Goal: Task Accomplishment & Management: Complete application form

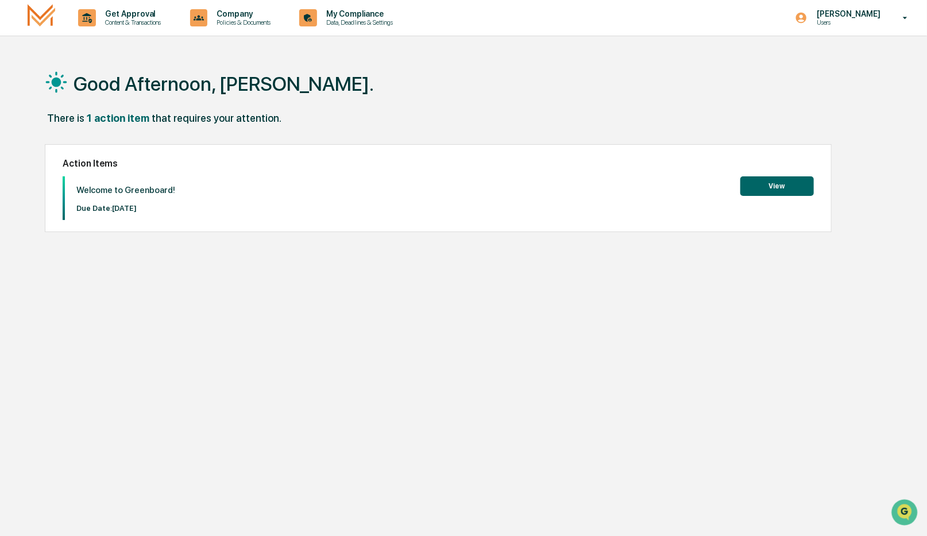
click at [785, 188] on button "View" at bounding box center [778, 186] width 74 height 20
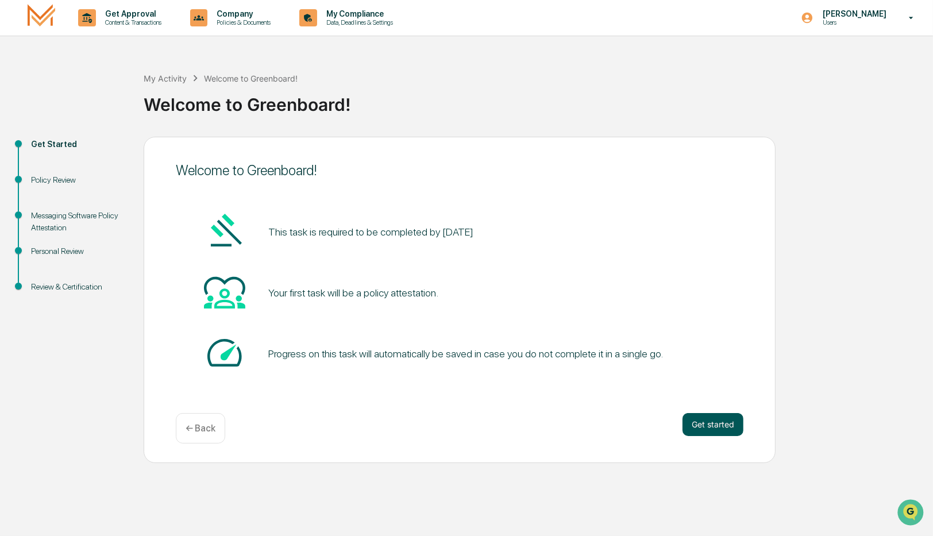
click at [715, 425] on button "Get started" at bounding box center [712, 424] width 61 height 23
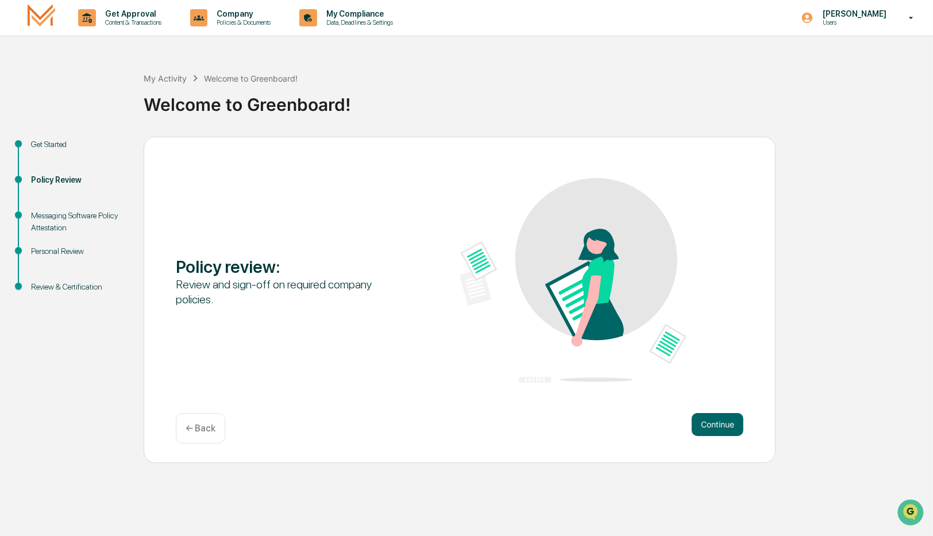
click at [715, 425] on button "Continue" at bounding box center [718, 424] width 52 height 23
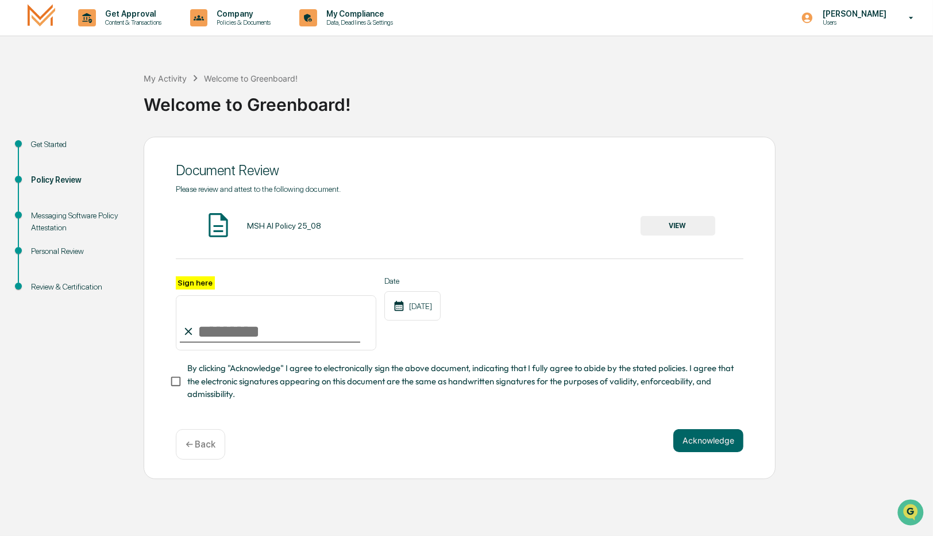
click at [670, 223] on button "VIEW" at bounding box center [678, 226] width 75 height 20
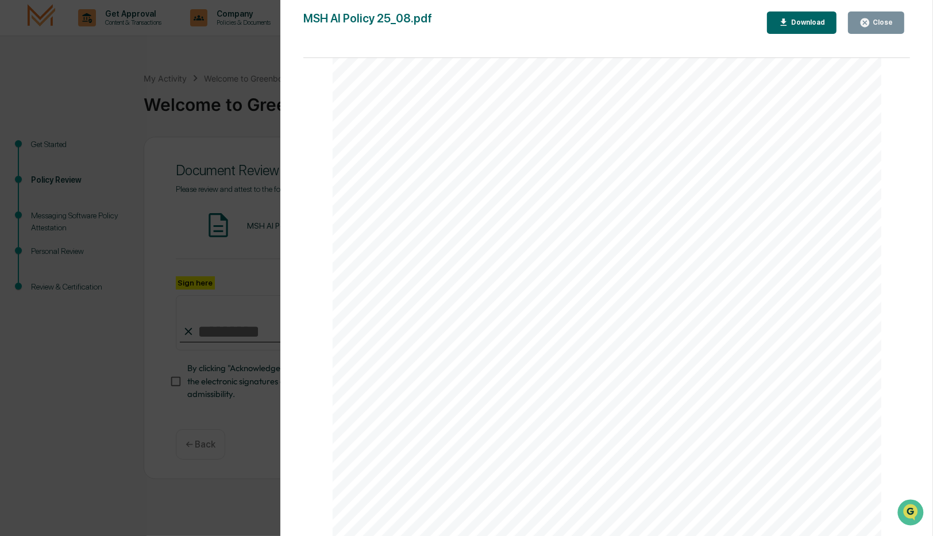
scroll to position [1754, 0]
click at [427, 435] on div "AI Policy Generative Artificial Intelligence [PERSON_NAME] & Co., Member FINRA/…" at bounding box center [607, 181] width 549 height 711
click at [548, 453] on div "AI Policy Generative Artificial Intelligence [PERSON_NAME] & Co., Member FINRA/…" at bounding box center [607, 181] width 549 height 711
click at [569, 445] on span "Print Name" at bounding box center [579, 448] width 44 height 9
click at [565, 450] on span "Print Name" at bounding box center [579, 448] width 44 height 9
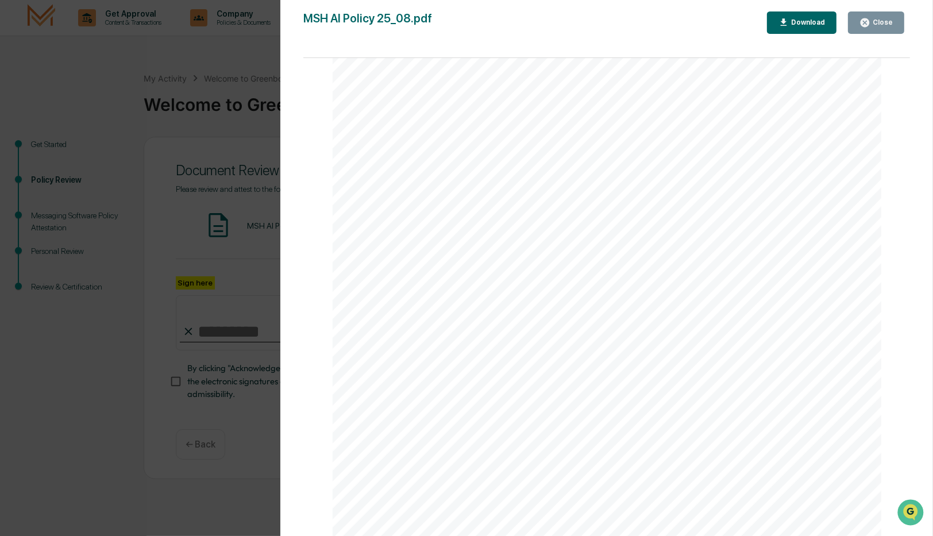
click at [219, 246] on div "Version History [DATE] 02:14 PM [PERSON_NAME] MSH AI Policy 25_08.pdf Close Dow…" at bounding box center [466, 268] width 933 height 536
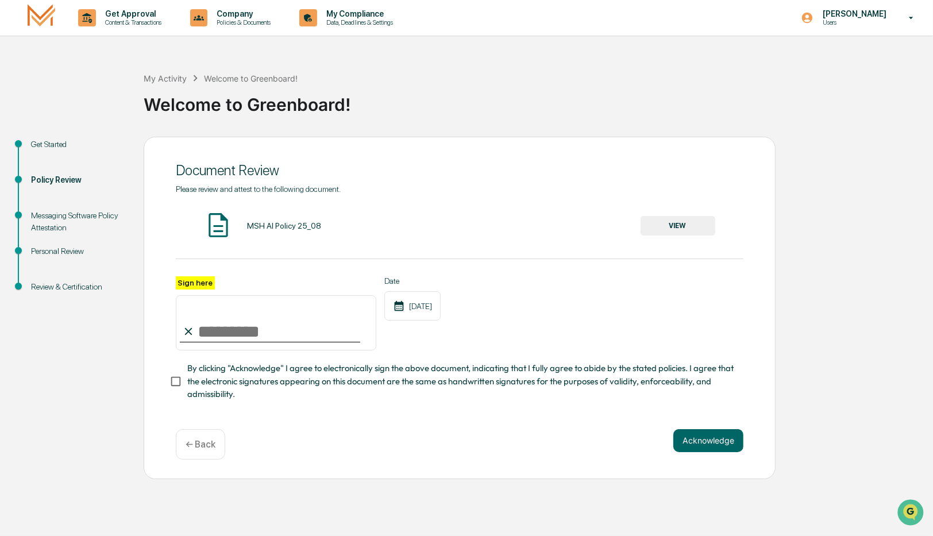
click at [232, 321] on input "Sign here" at bounding box center [276, 322] width 200 height 55
type input "**********"
click at [720, 438] on button "Acknowledge" at bounding box center [708, 440] width 70 height 23
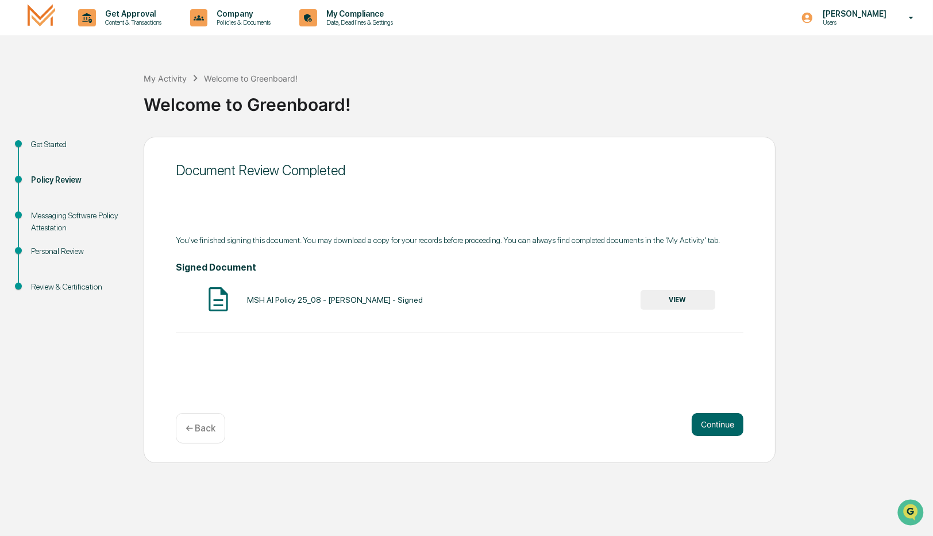
click at [664, 299] on button "VIEW" at bounding box center [678, 300] width 75 height 20
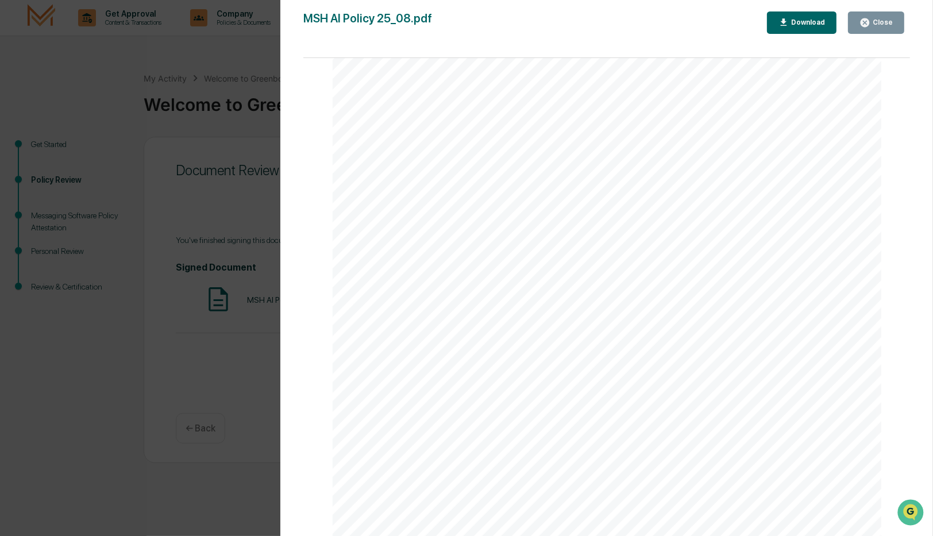
scroll to position [2502, 0]
click at [198, 357] on div "Version History [DATE] 08:56 PM [PERSON_NAME] MSH AI Policy 25_08.pdf Close Dow…" at bounding box center [466, 268] width 933 height 536
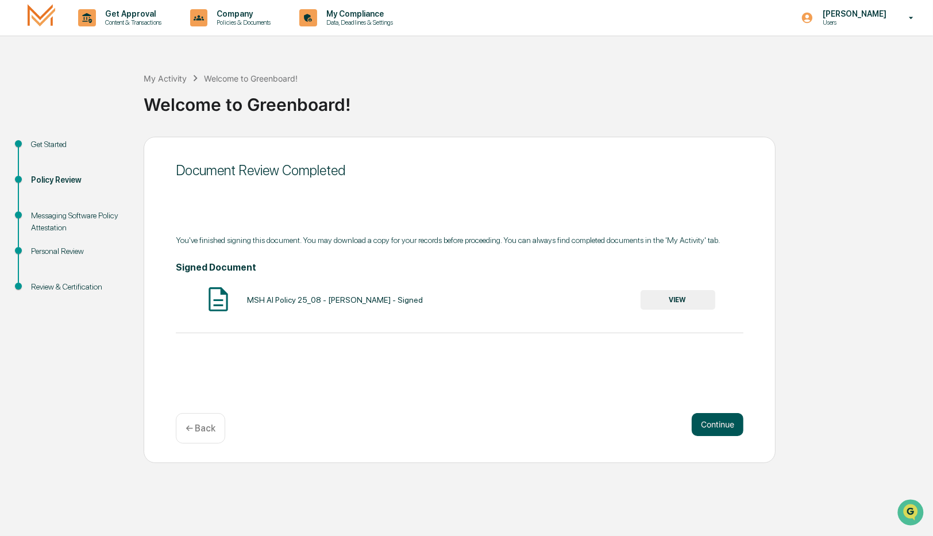
click at [723, 416] on button "Continue" at bounding box center [718, 424] width 52 height 23
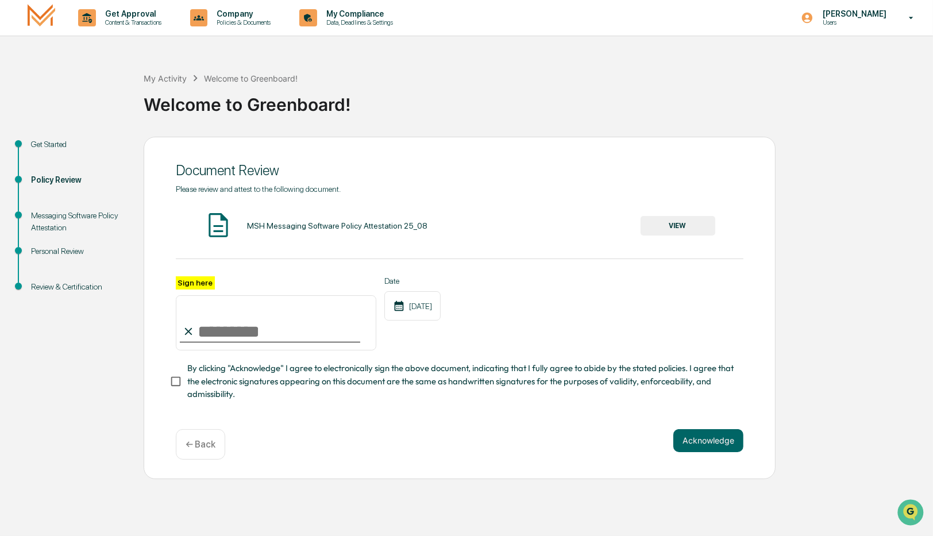
click at [686, 229] on button "VIEW" at bounding box center [678, 226] width 75 height 20
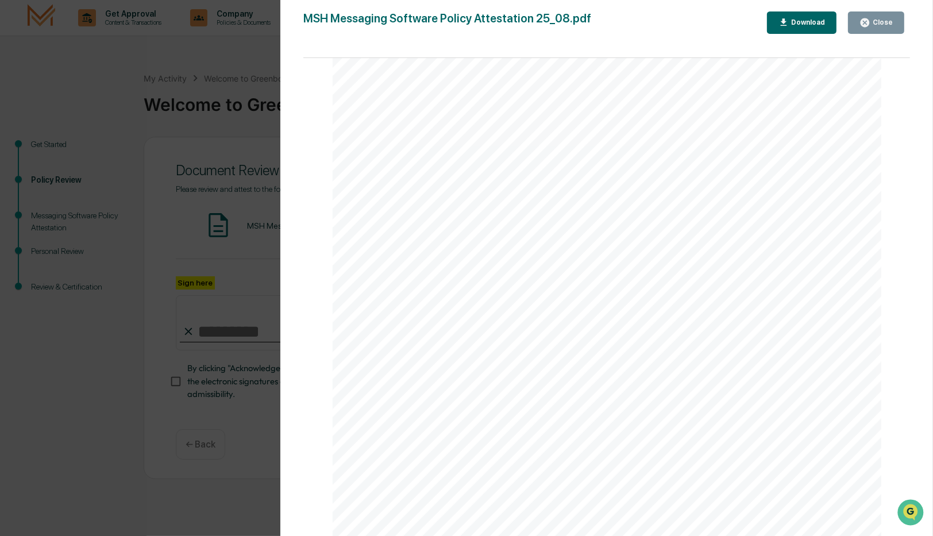
scroll to position [1754, 0]
click at [269, 307] on div "Version History [DATE] 02:15 PM [PERSON_NAME] MSH Messaging Software Policy Att…" at bounding box center [466, 268] width 933 height 536
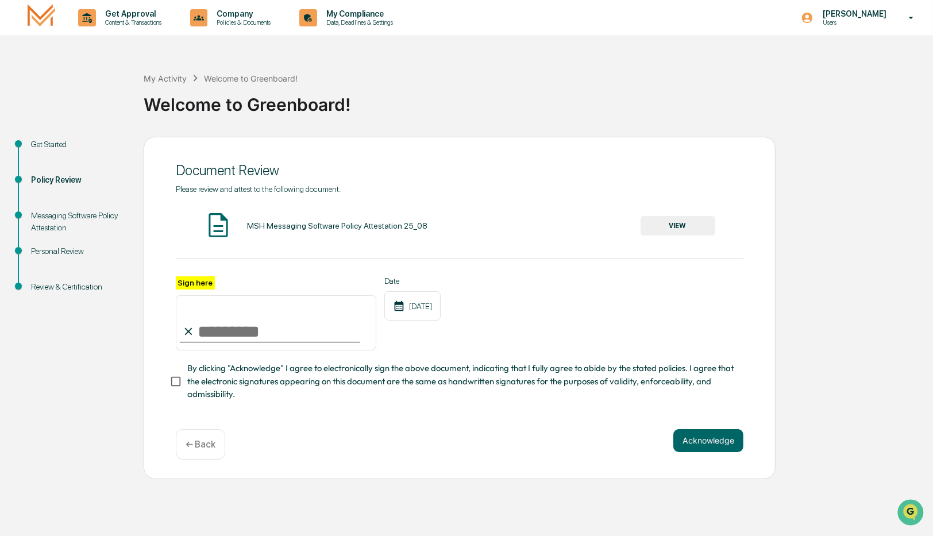
click at [271, 330] on input "Sign here" at bounding box center [276, 322] width 200 height 55
type input "**********"
click at [712, 445] on button "Acknowledge" at bounding box center [708, 440] width 70 height 23
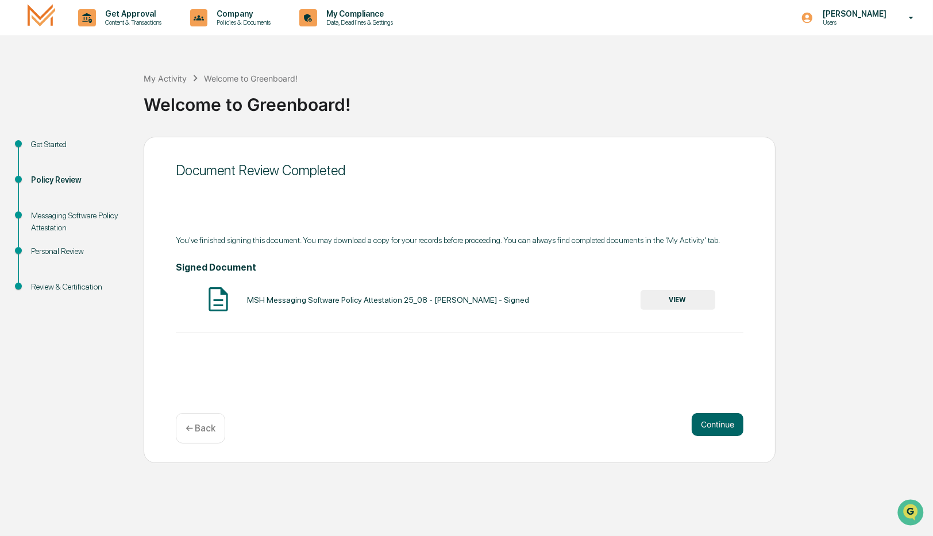
click at [658, 295] on button "VIEW" at bounding box center [678, 300] width 75 height 20
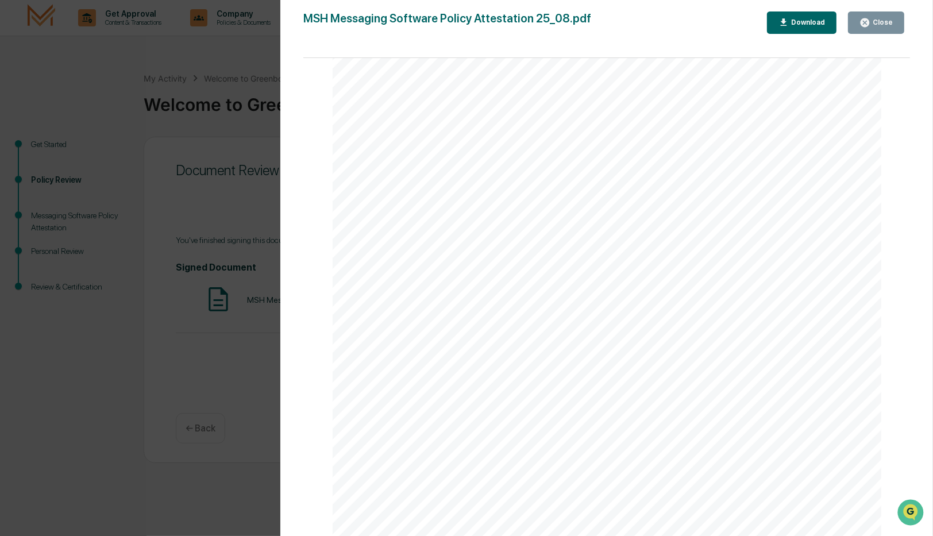
scroll to position [2470, 0]
click at [226, 349] on div "Version History [DATE] 09:05 PM [PERSON_NAME] MSH Messaging Software Policy Att…" at bounding box center [466, 268] width 933 height 536
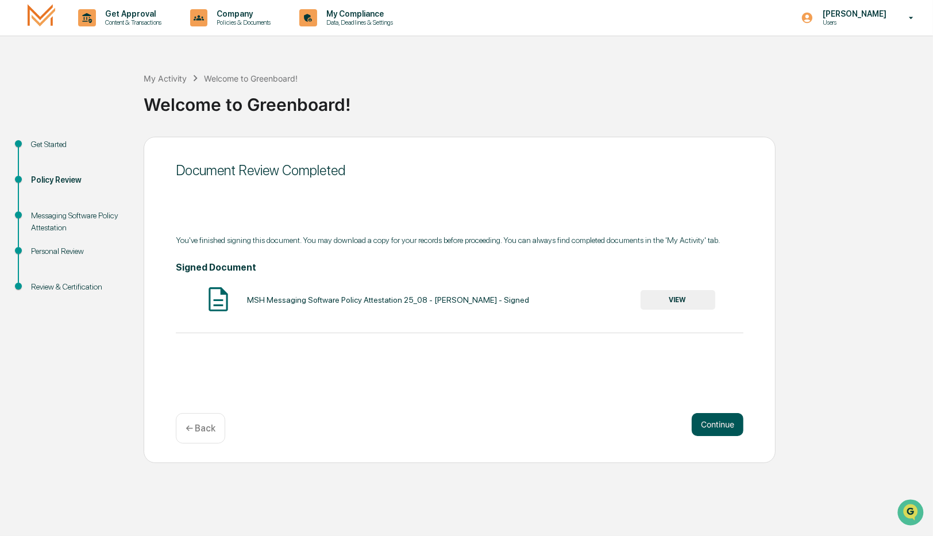
click at [722, 429] on button "Continue" at bounding box center [718, 424] width 52 height 23
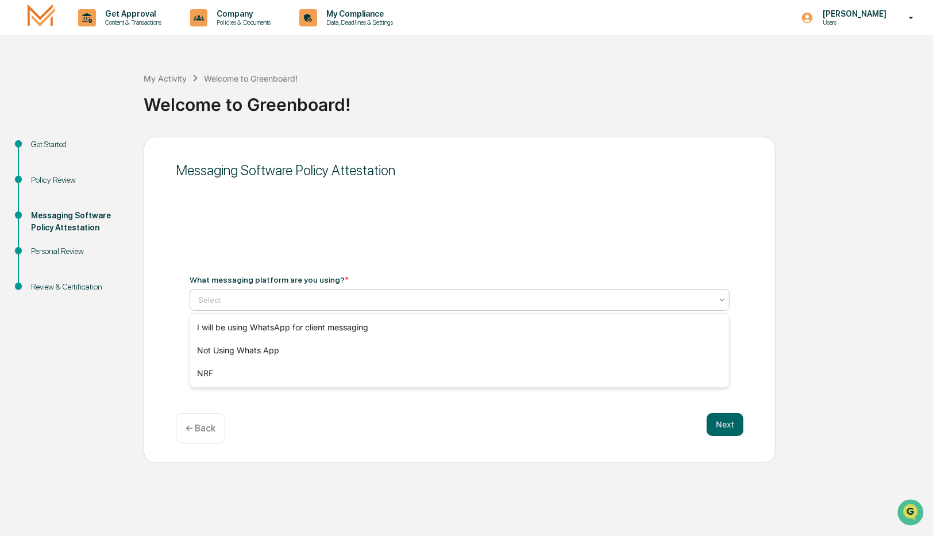
click at [306, 295] on div at bounding box center [455, 299] width 514 height 11
click at [388, 426] on div "Next ← Back" at bounding box center [460, 428] width 568 height 30
click at [223, 296] on div at bounding box center [455, 299] width 514 height 11
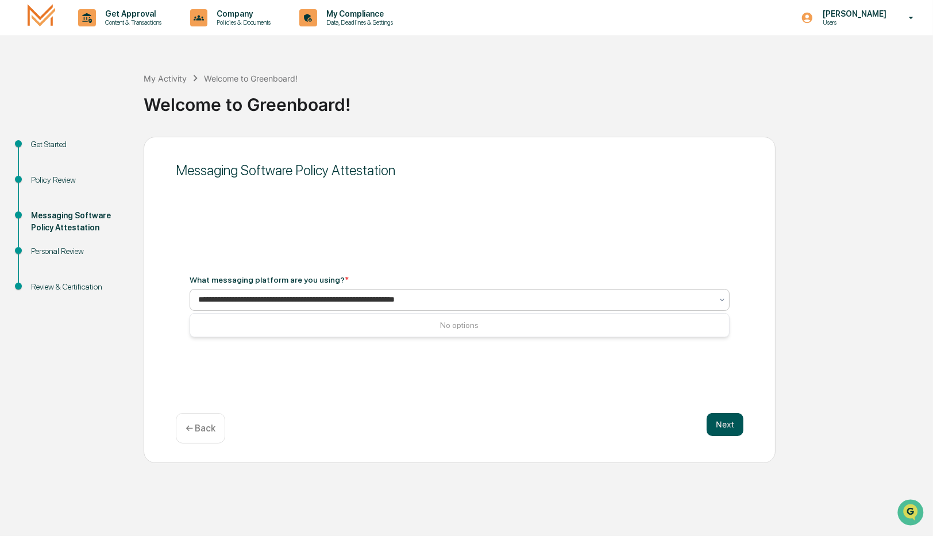
type input "**********"
click at [718, 422] on button "Next" at bounding box center [725, 424] width 37 height 23
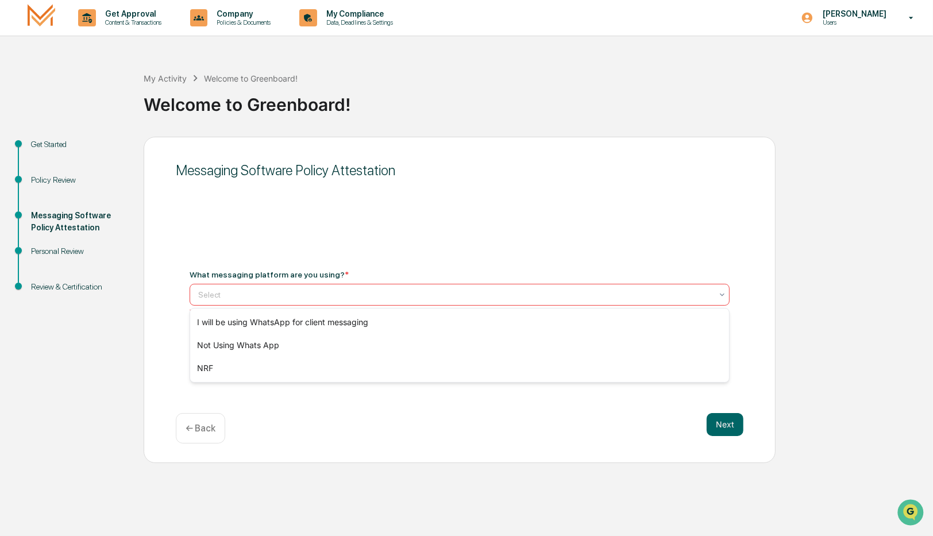
click at [260, 291] on div at bounding box center [455, 294] width 514 height 11
type input "*"
click at [75, 245] on div "Personal Review" at bounding box center [78, 251] width 94 height 12
click at [75, 252] on div "Personal Review" at bounding box center [78, 251] width 94 height 12
click at [379, 357] on div "Messaging Software Policy Attestation What messaging platform are you using? * …" at bounding box center [460, 300] width 632 height 326
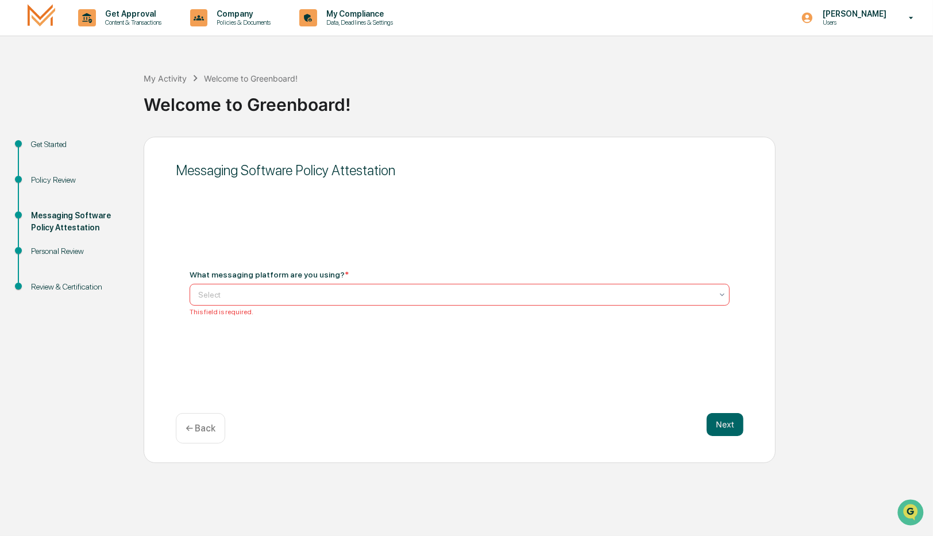
click at [345, 290] on div at bounding box center [455, 294] width 514 height 11
click at [281, 306] on div "Select" at bounding box center [454, 300] width 525 height 16
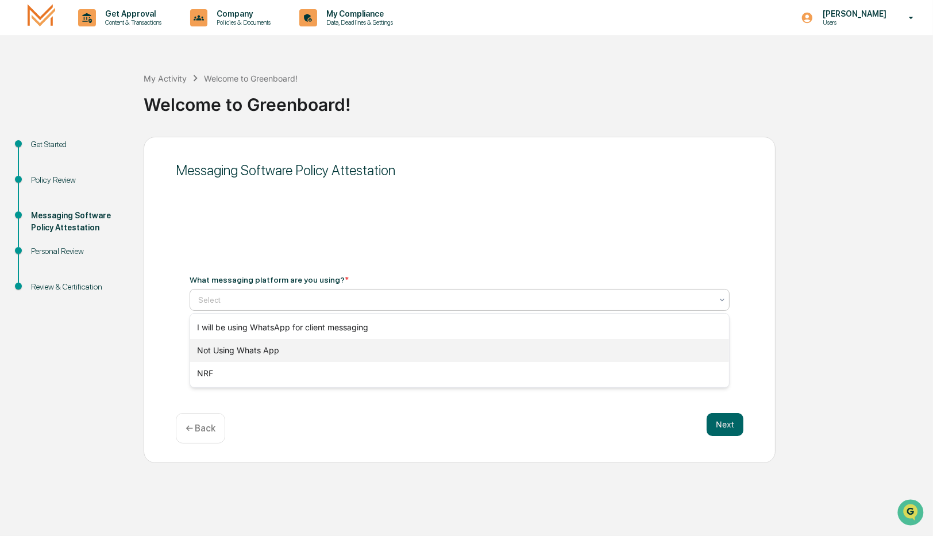
click at [259, 345] on div "Not Using Whats App" at bounding box center [459, 350] width 539 height 23
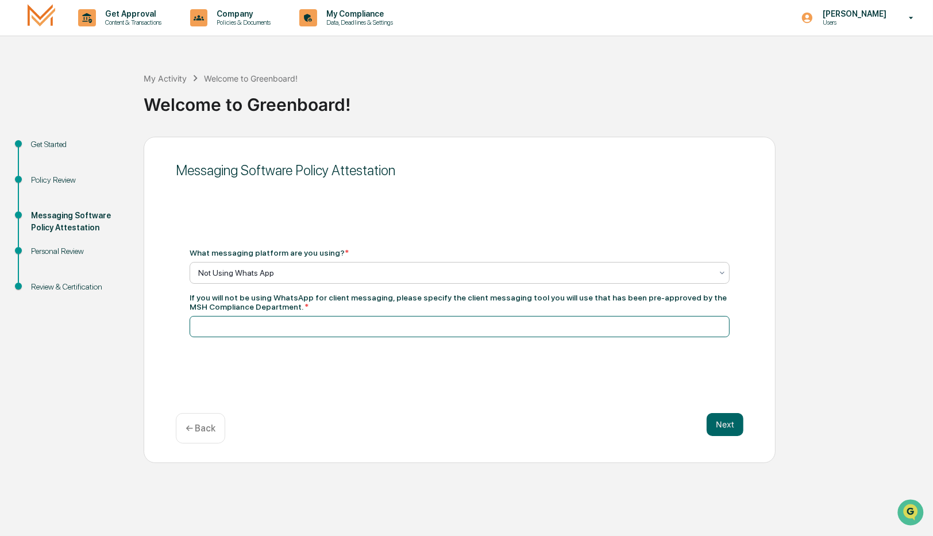
click at [383, 318] on input at bounding box center [460, 326] width 540 height 21
type input "**********"
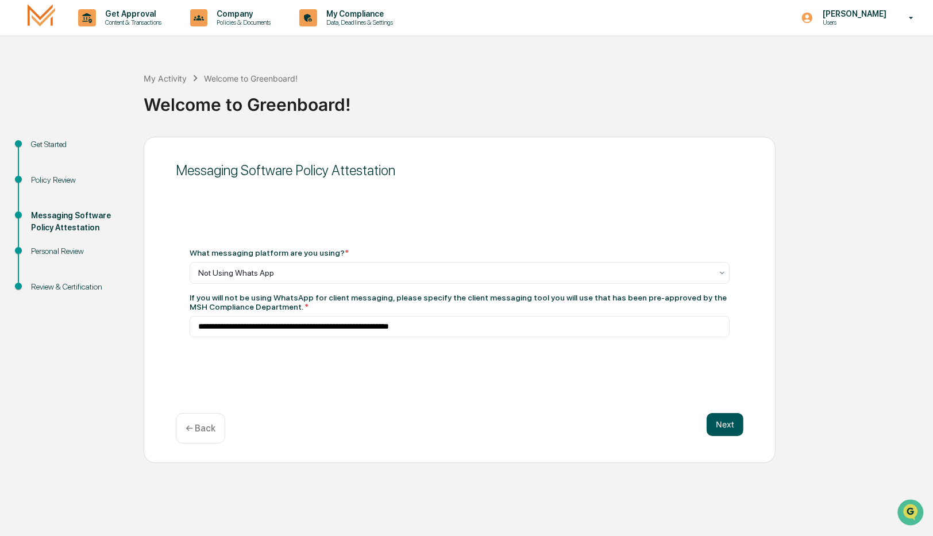
click at [725, 421] on button "Next" at bounding box center [725, 424] width 37 height 23
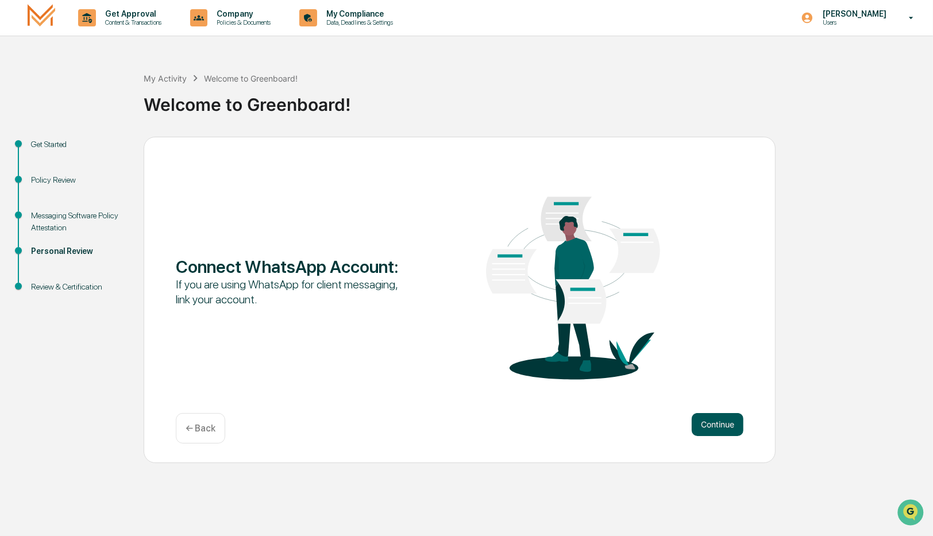
click at [722, 434] on button "Continue" at bounding box center [718, 424] width 52 height 23
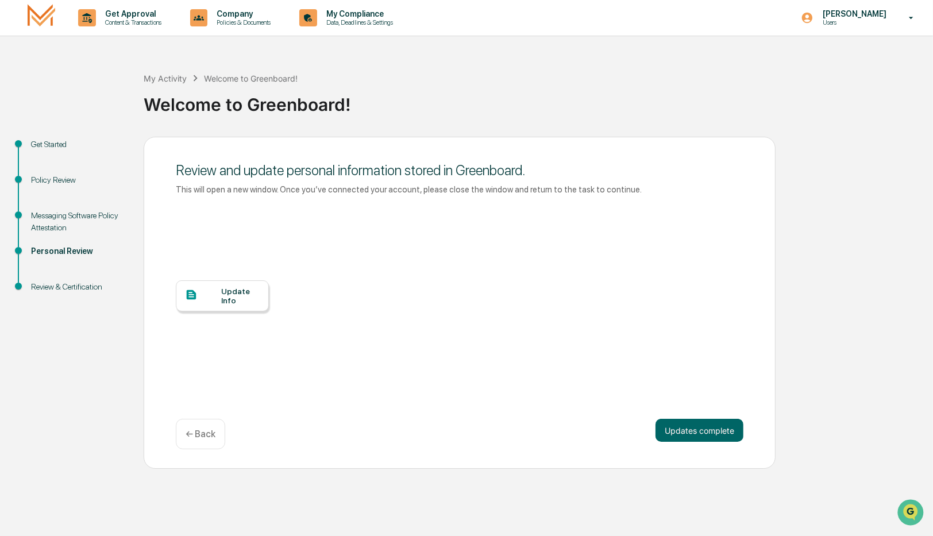
click at [236, 302] on div "Update Info" at bounding box center [240, 296] width 38 height 18
click at [727, 435] on button "Updates complete" at bounding box center [699, 430] width 88 height 23
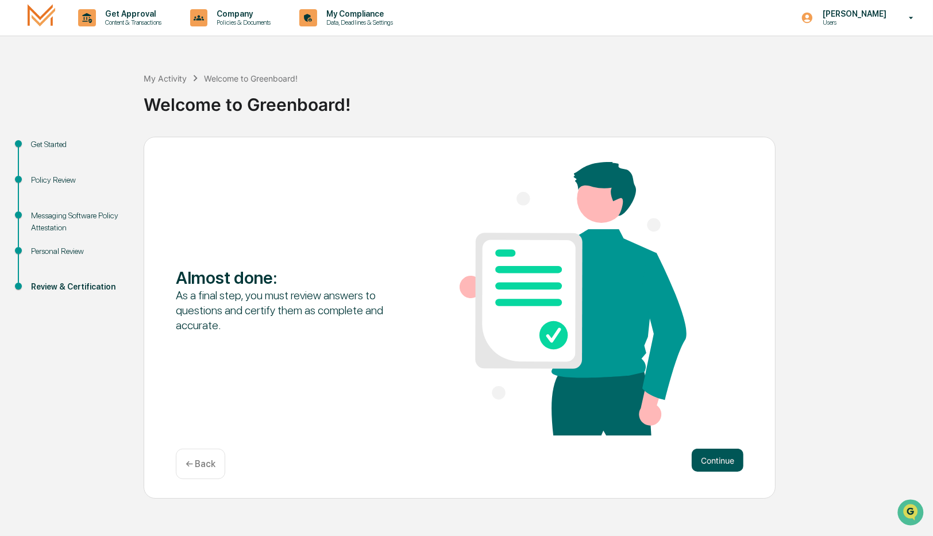
click at [715, 461] on button "Continue" at bounding box center [718, 460] width 52 height 23
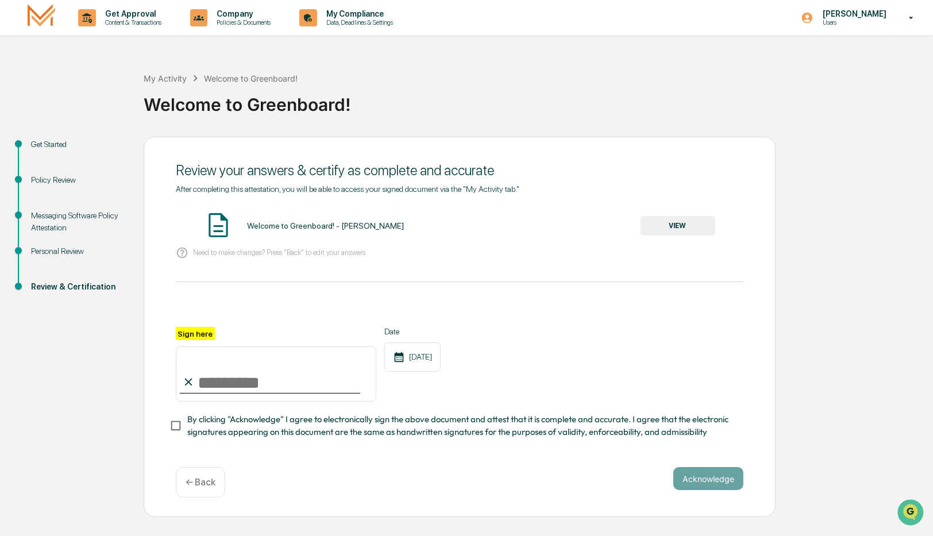
click at [699, 232] on button "VIEW" at bounding box center [678, 226] width 75 height 20
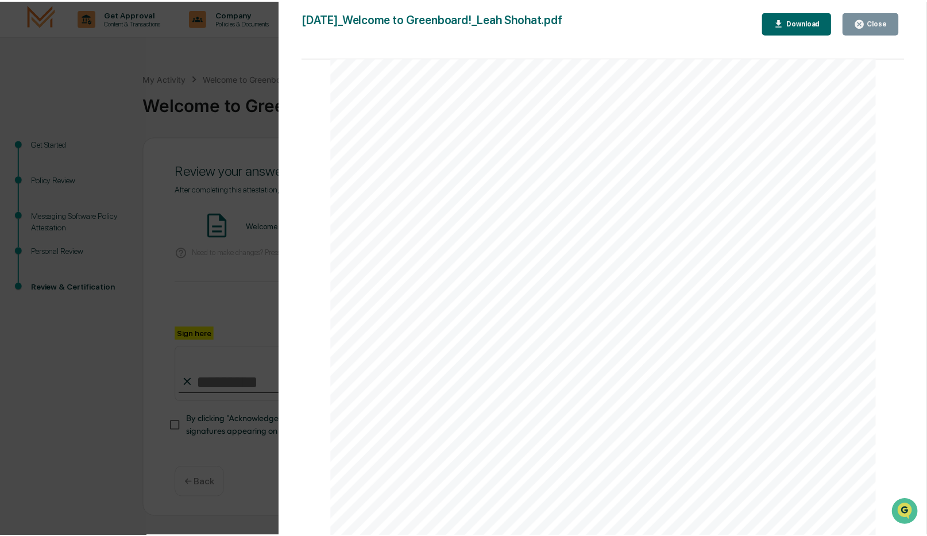
scroll to position [1138, 0]
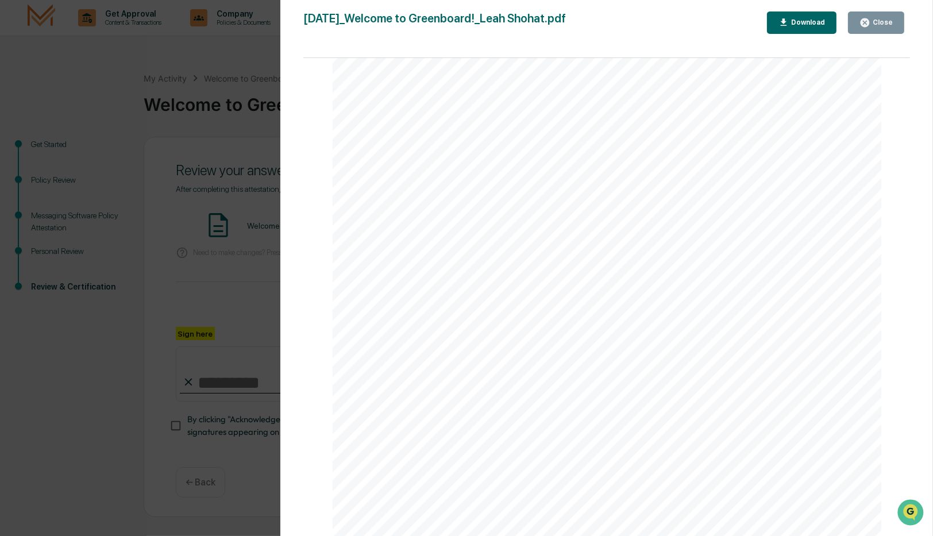
click at [188, 317] on div "Version History 09/16/2025, 09:15 PM Leah Shohat 2025-09-16_Welcome to Greenboa…" at bounding box center [466, 268] width 933 height 536
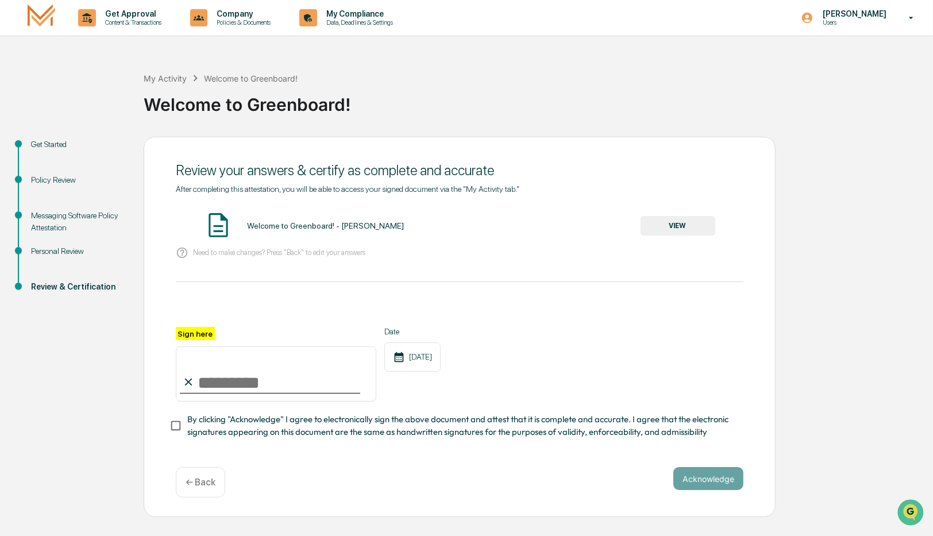
click at [675, 229] on button "VIEW" at bounding box center [678, 226] width 75 height 20
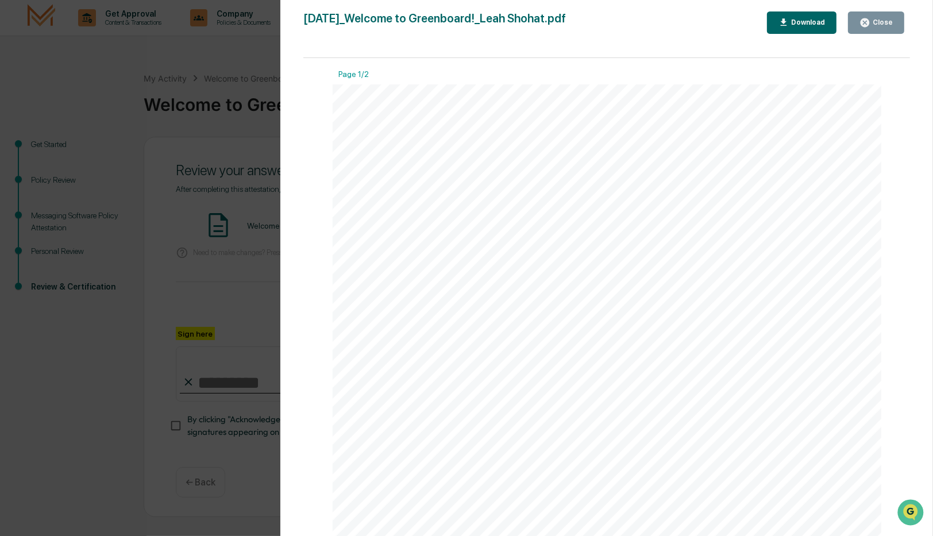
click at [260, 261] on div "Version History 09/16/2025, 09:15 PM Leah Shohat 2025-09-16_Welcome to Greenboa…" at bounding box center [466, 268] width 933 height 536
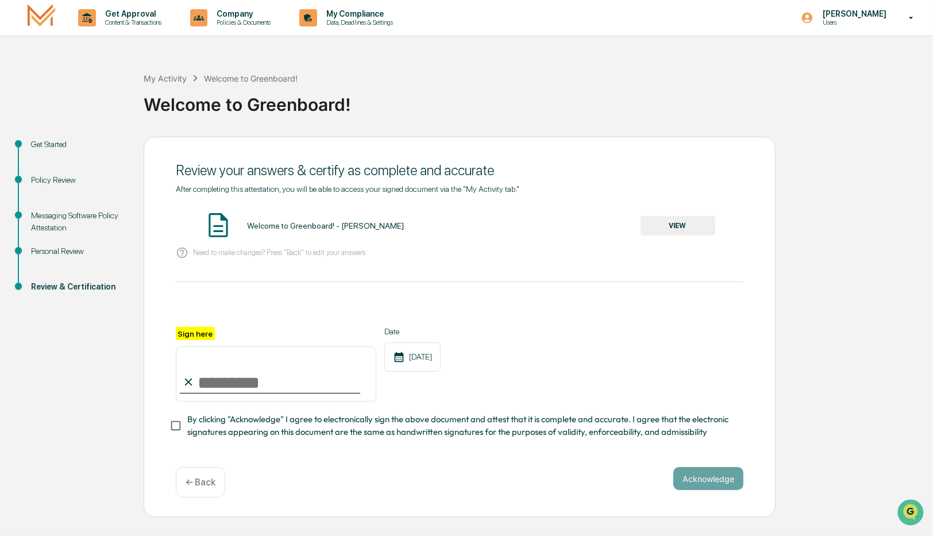
click at [278, 394] on input "Sign here" at bounding box center [276, 373] width 200 height 55
type input "**********"
click at [711, 481] on button "Acknowledge" at bounding box center [708, 478] width 70 height 23
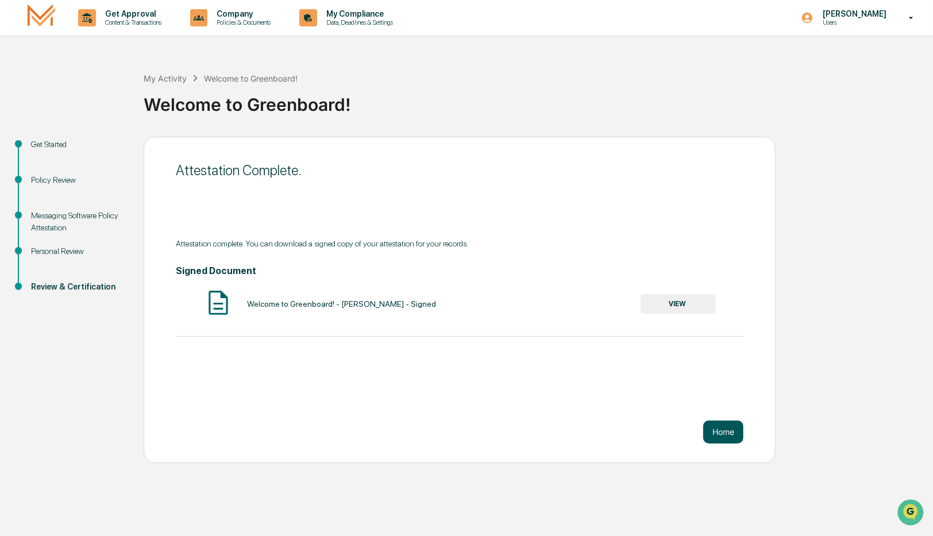
click at [720, 425] on button "Home" at bounding box center [723, 432] width 40 height 23
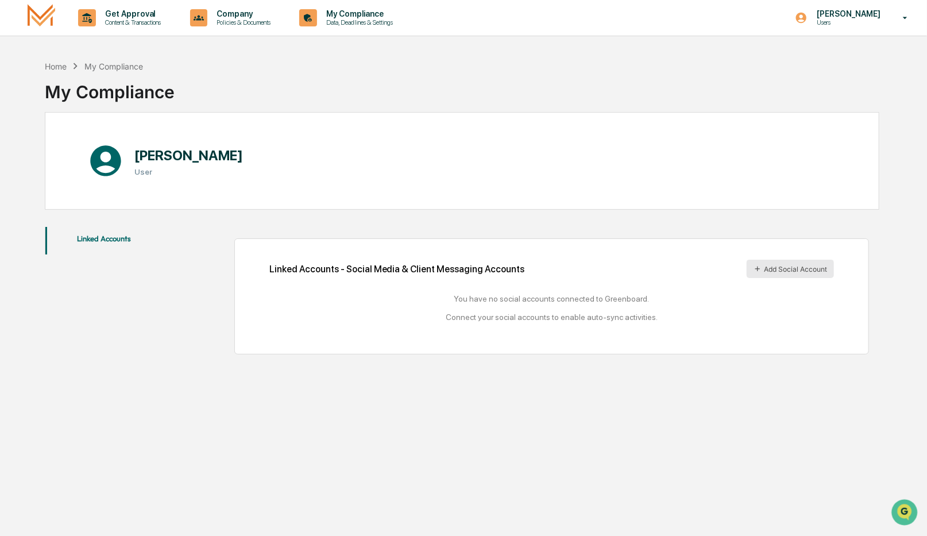
click at [767, 272] on button "Add Social Account" at bounding box center [790, 269] width 87 height 18
